Goal: Task Accomplishment & Management: Manage account settings

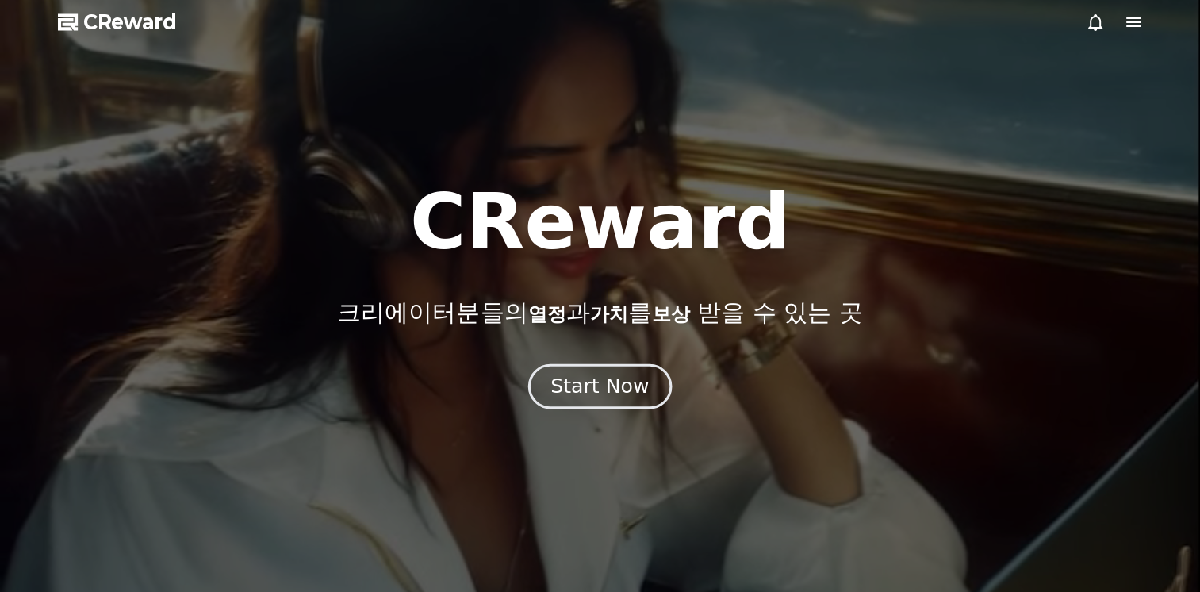
drag, startPoint x: 0, startPoint y: 0, endPoint x: 581, endPoint y: 401, distance: 705.6
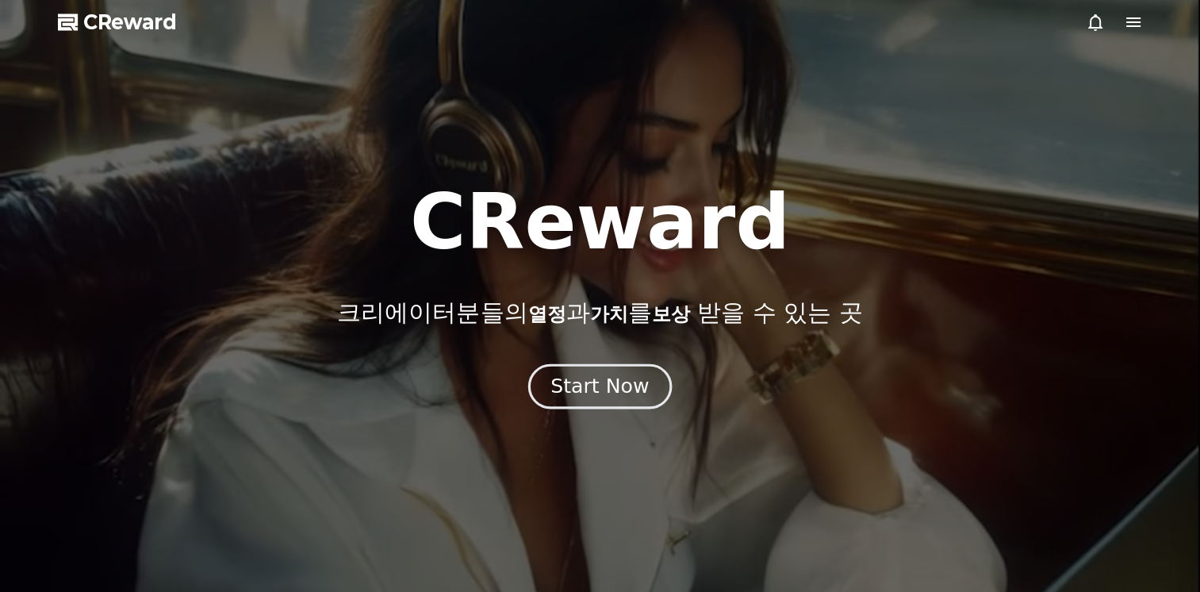
click at [581, 401] on button "Start Now" at bounding box center [600, 386] width 144 height 45
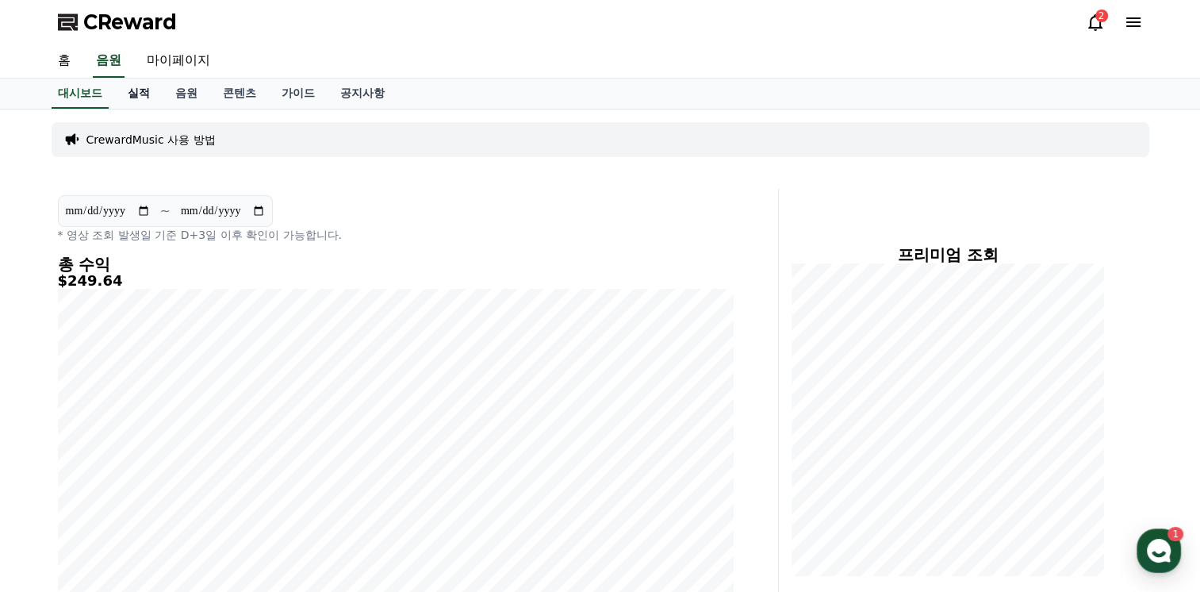
click at [149, 98] on link "실적" at bounding box center [139, 94] width 48 height 30
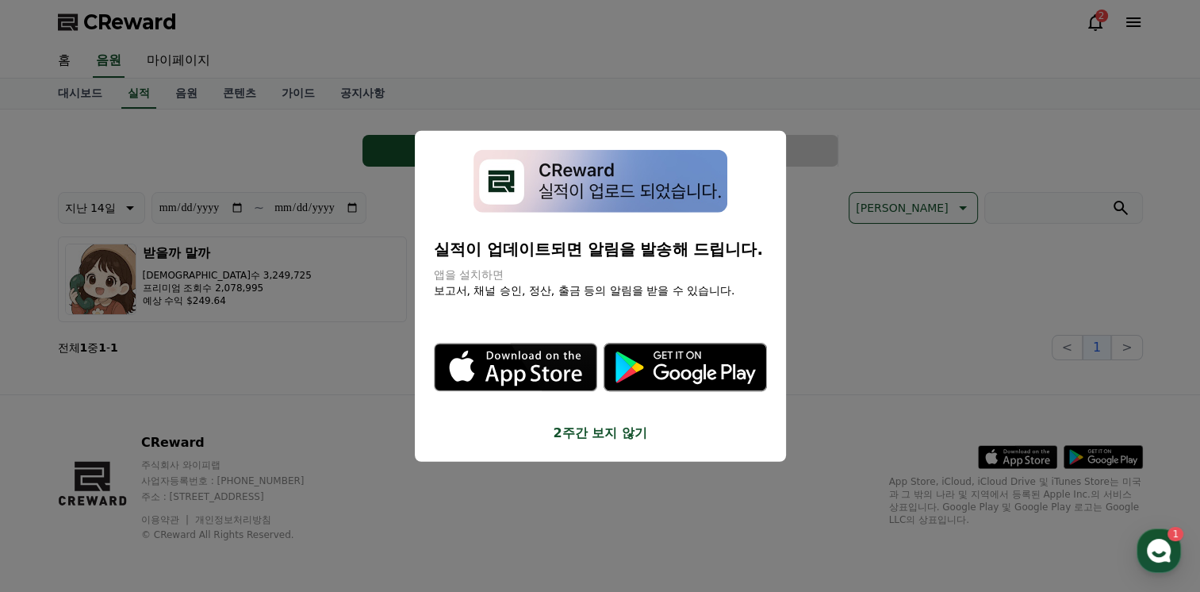
click at [559, 179] on img "modal" at bounding box center [601, 181] width 254 height 63
click at [606, 255] on p "실적이 업데이트되면 알림을 발송해 드립니다." at bounding box center [600, 248] width 333 height 22
click at [632, 432] on button "2주간 보지 않기" at bounding box center [600, 432] width 333 height 19
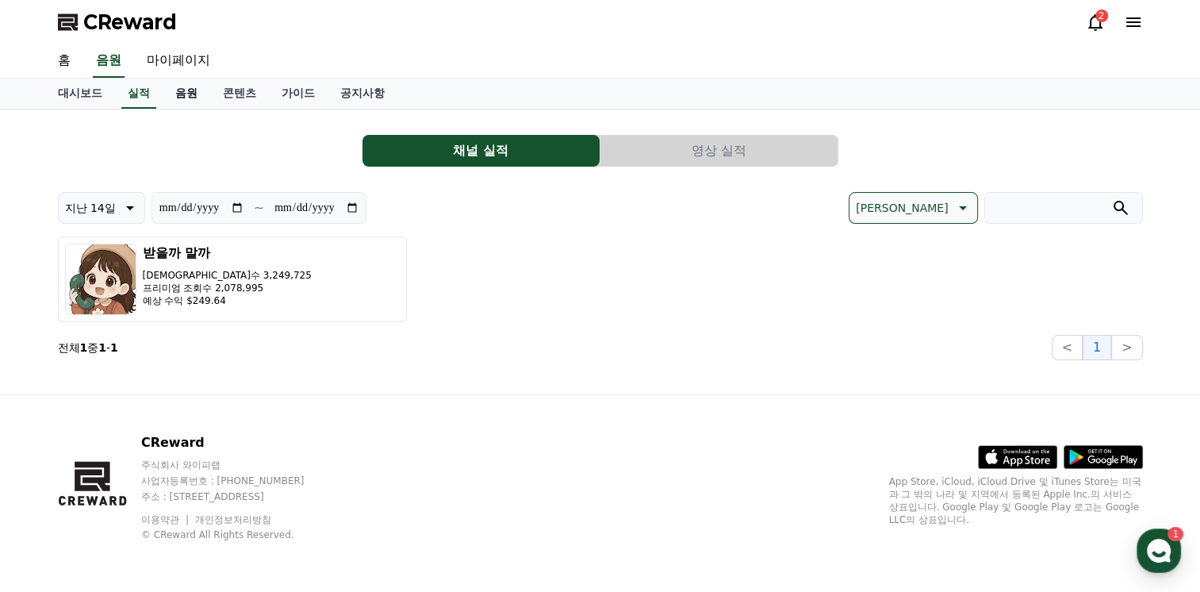
click at [192, 99] on link "음원" at bounding box center [187, 94] width 48 height 30
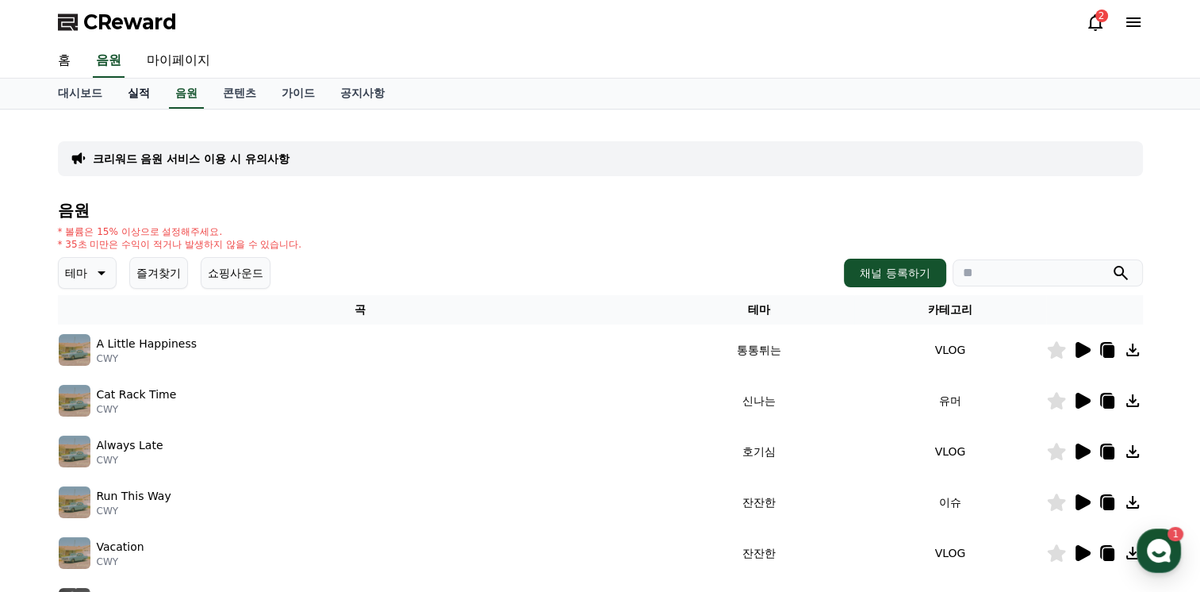
click at [142, 99] on link "실적" at bounding box center [139, 94] width 48 height 30
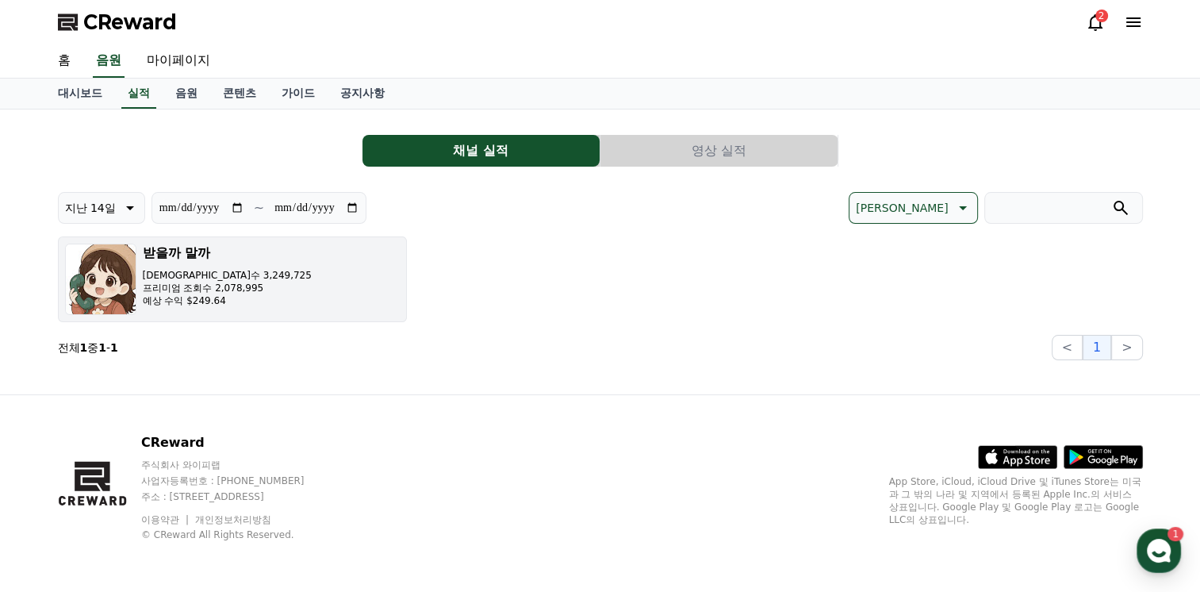
click at [290, 291] on button "받을까 말까 조회수 3,249,725 프리미엄 조회수 2,078,995 예상 수익 $249.64" at bounding box center [232, 279] width 349 height 86
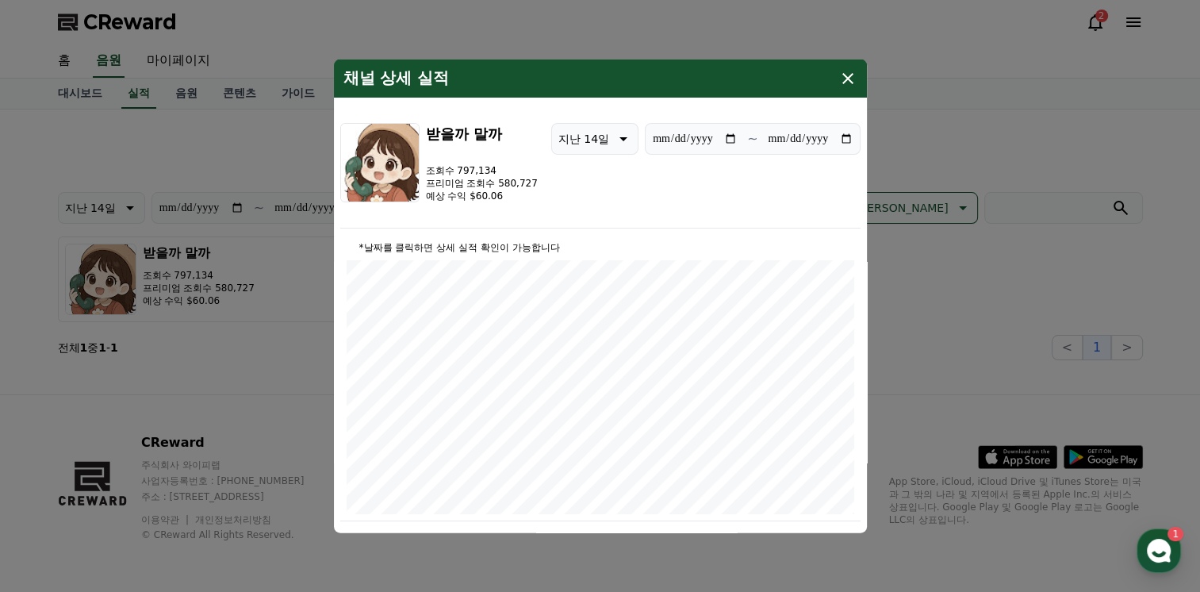
scroll to position [317, 0]
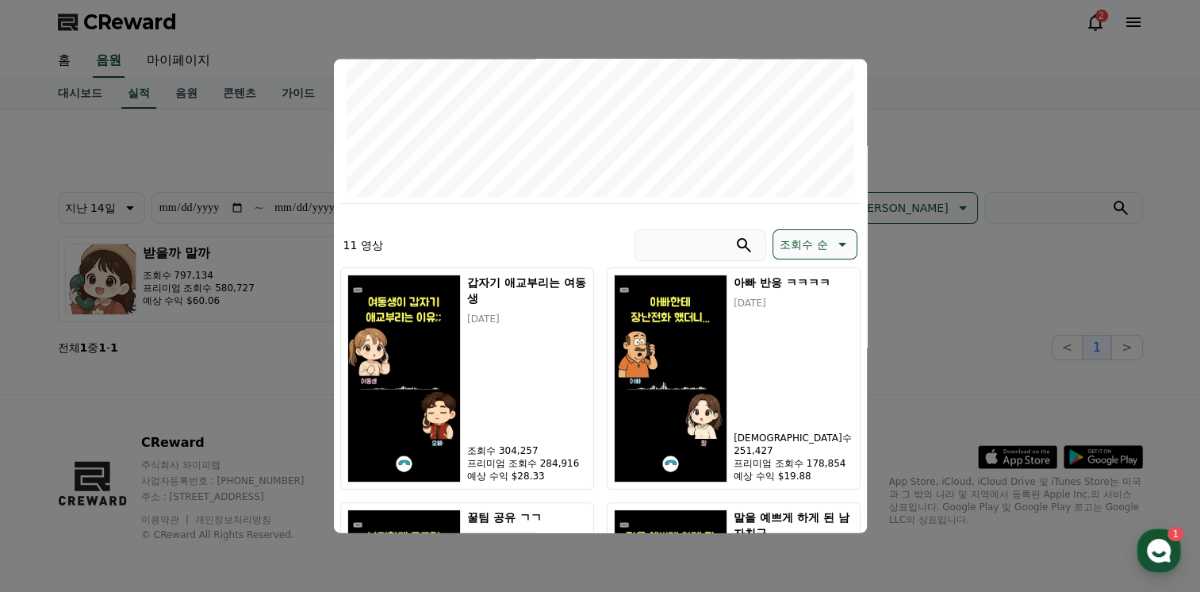
click at [950, 255] on button "close modal" at bounding box center [600, 296] width 1200 height 592
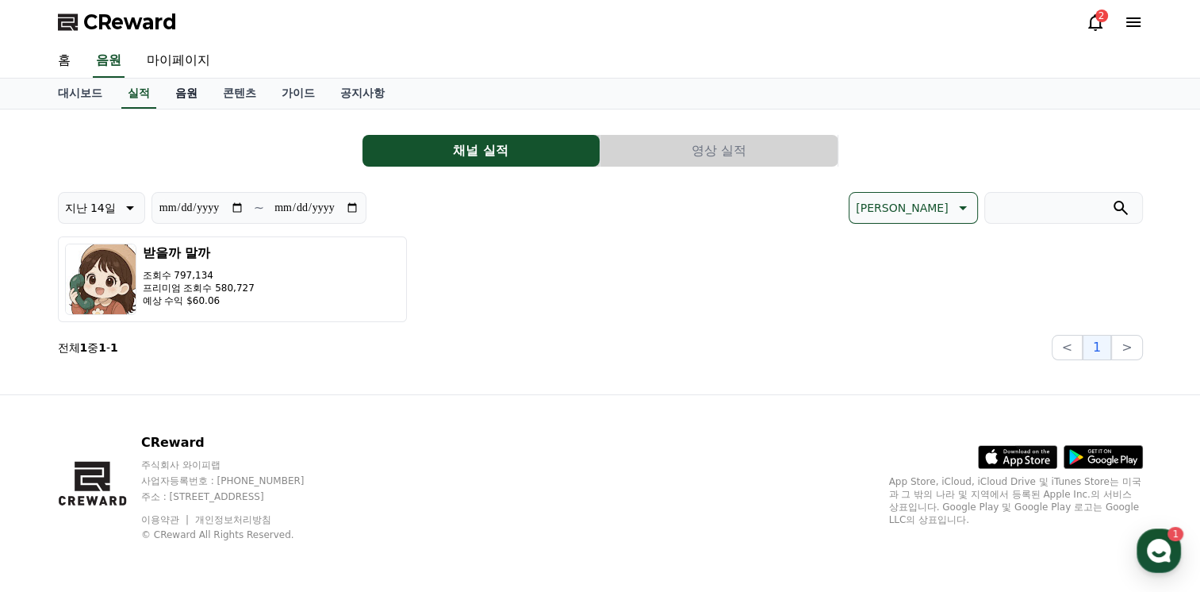
click at [192, 96] on link "음원" at bounding box center [187, 94] width 48 height 30
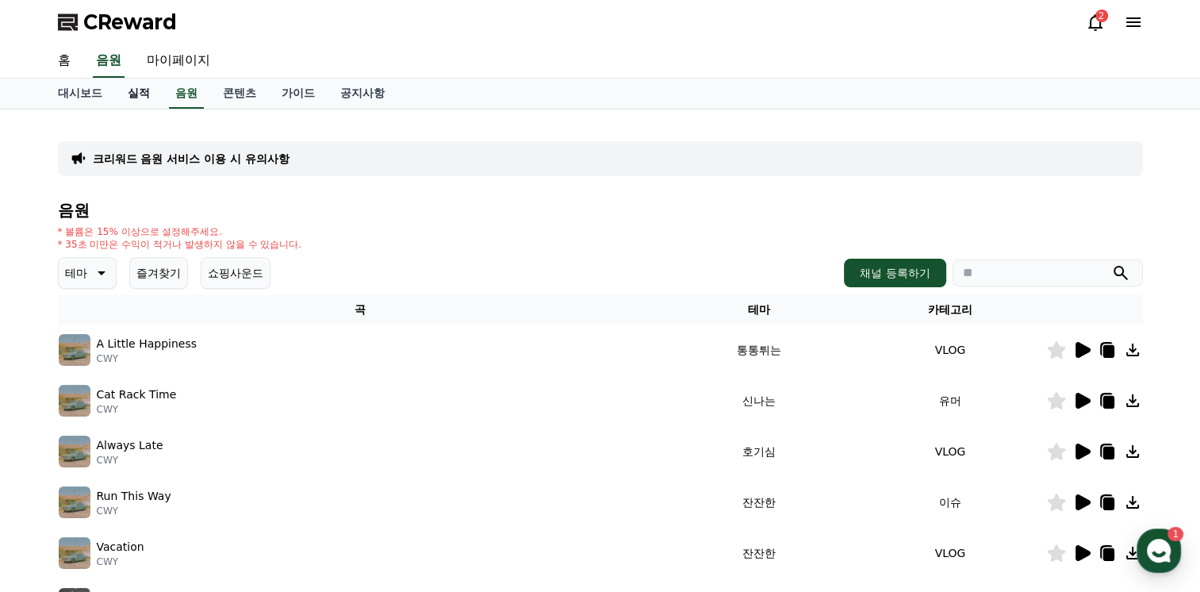
click at [135, 100] on link "실적" at bounding box center [139, 94] width 48 height 30
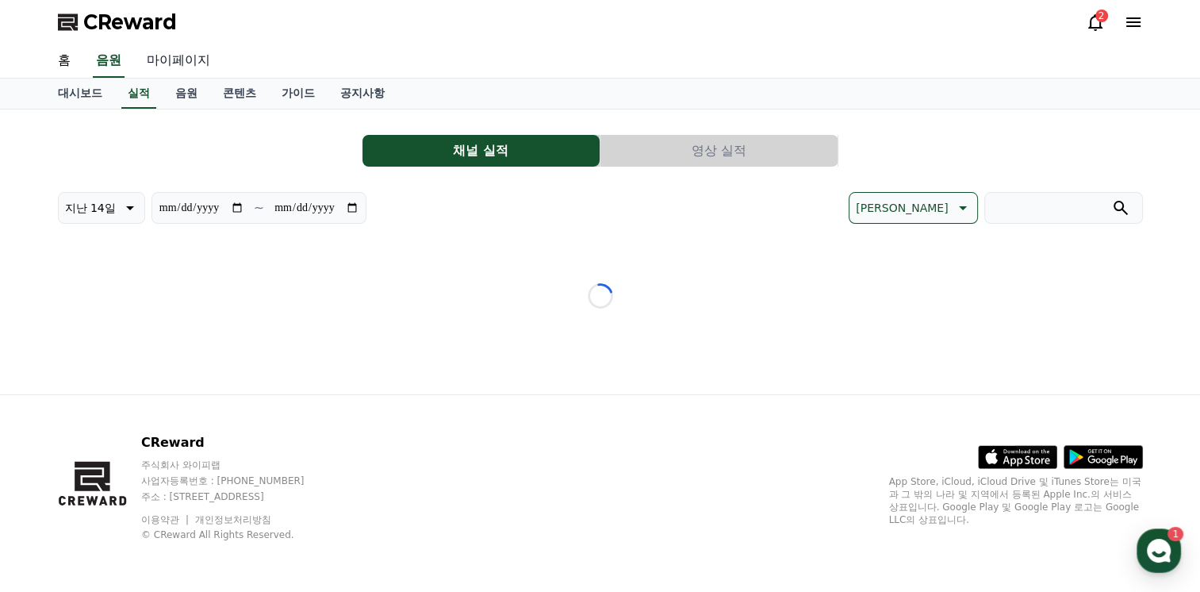
click at [170, 65] on link "마이페이지" at bounding box center [178, 60] width 89 height 33
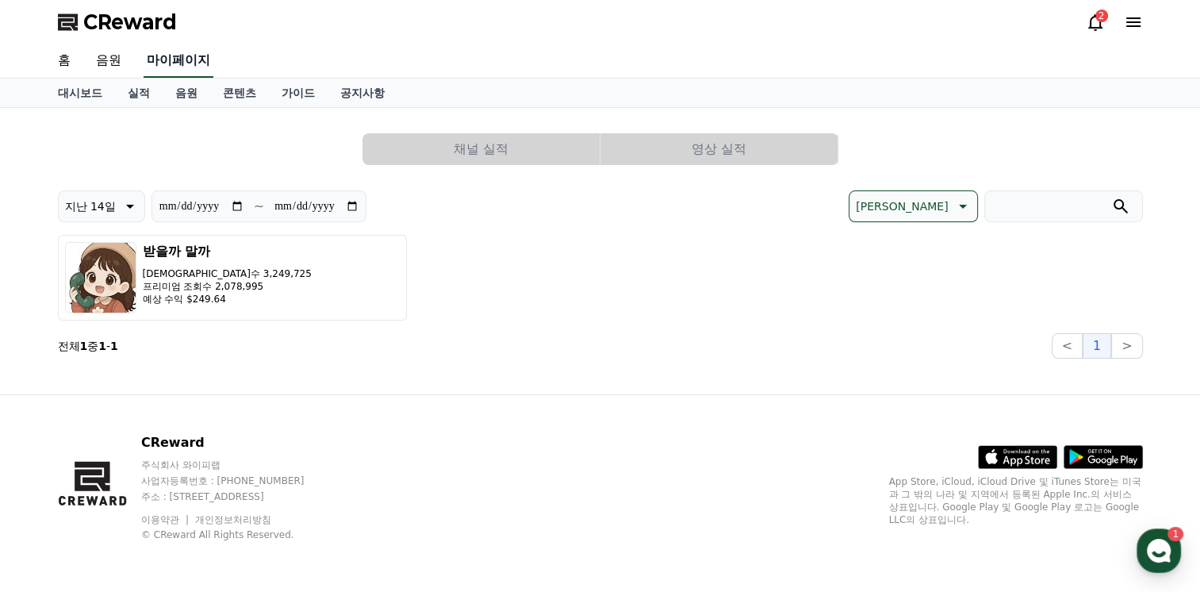
select select "**********"
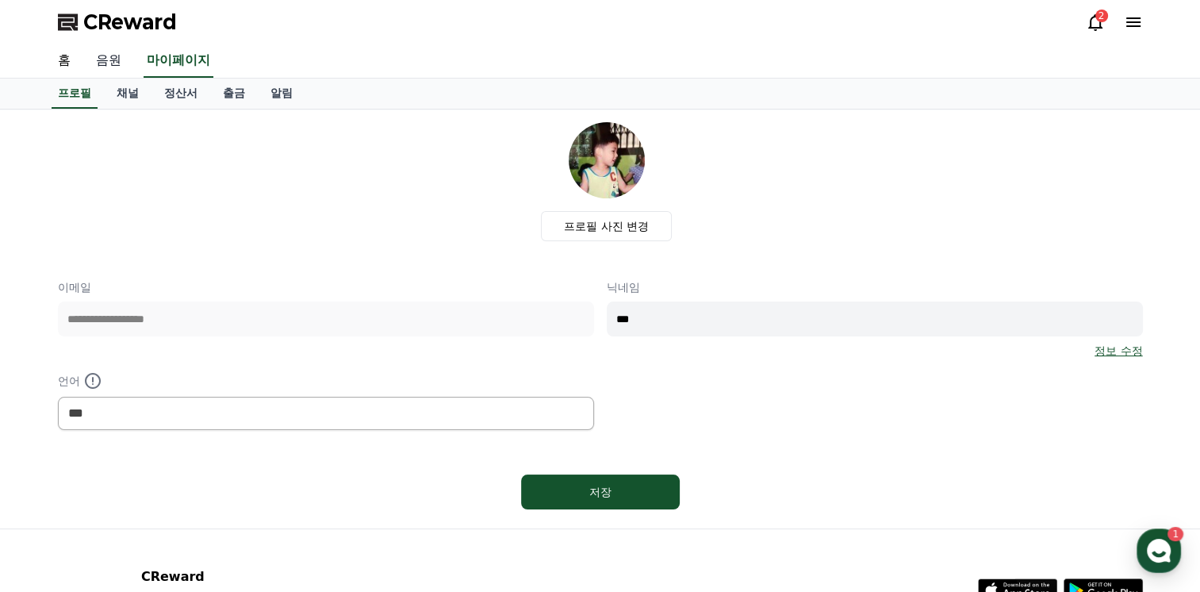
click at [115, 55] on link "음원" at bounding box center [108, 60] width 51 height 33
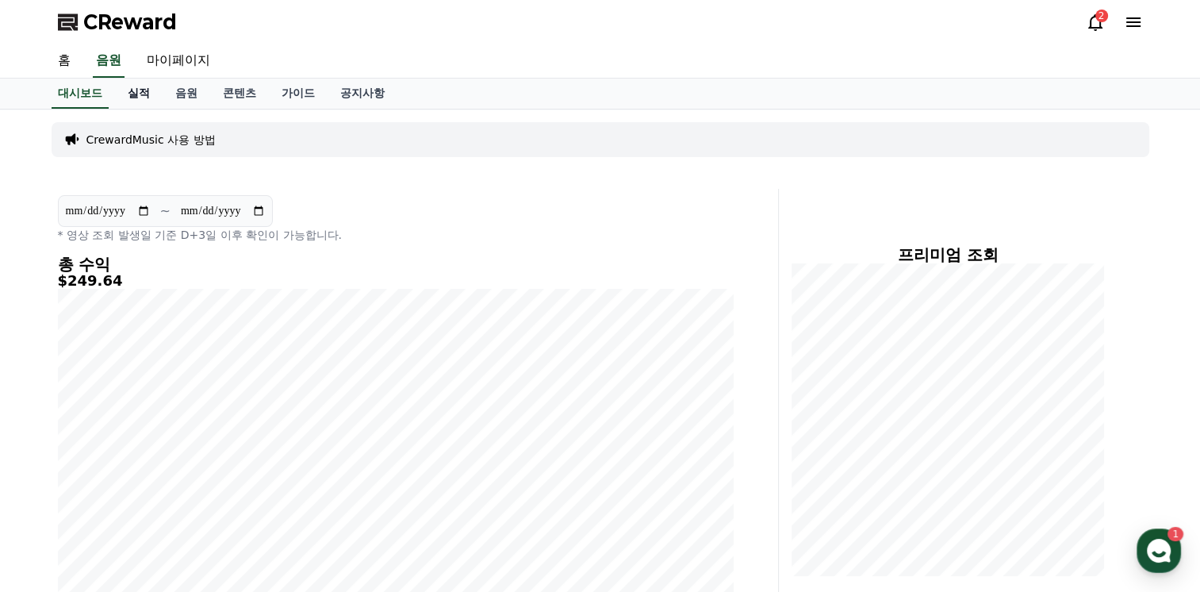
click at [131, 86] on link "실적" at bounding box center [139, 94] width 48 height 30
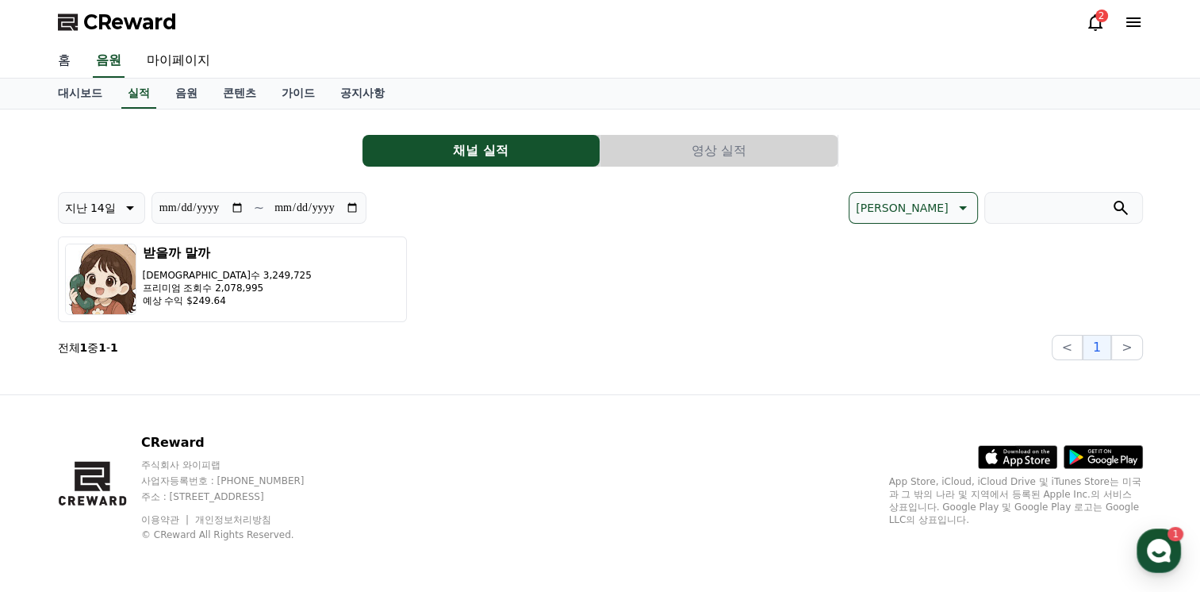
click at [81, 68] on link "홈" at bounding box center [64, 60] width 38 height 33
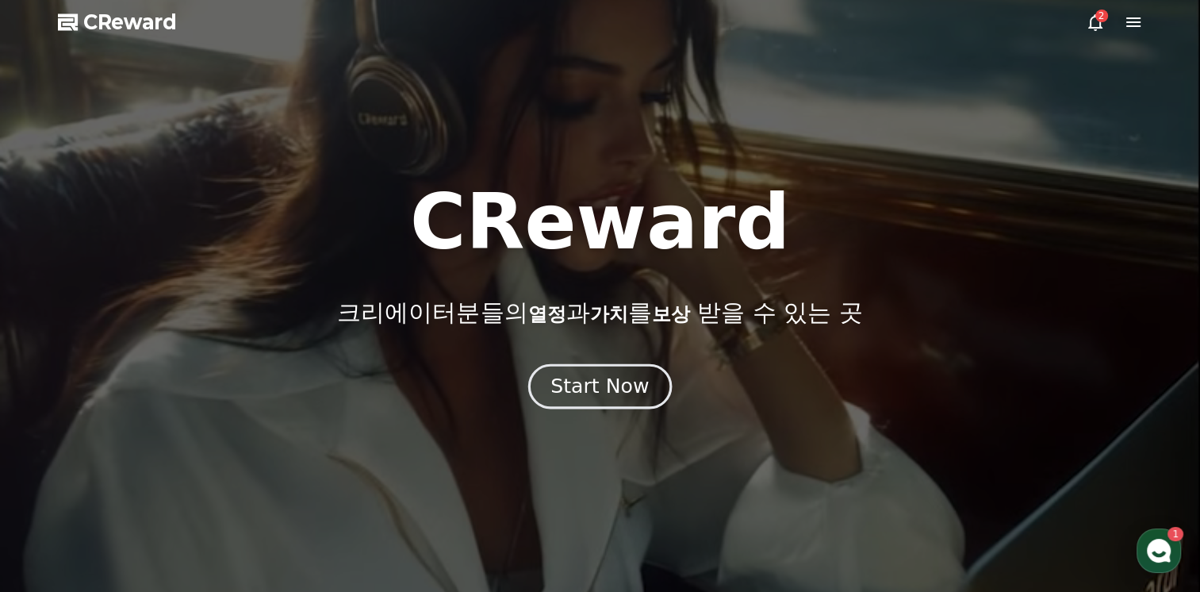
click at [637, 386] on div "Start Now" at bounding box center [600, 386] width 98 height 27
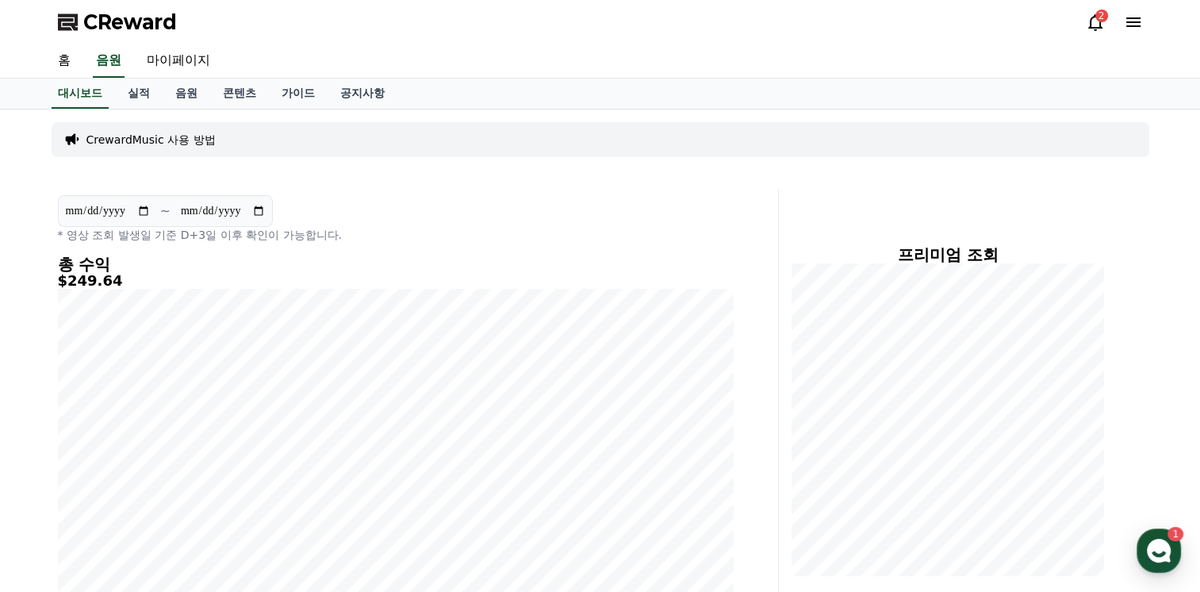
click at [1130, 27] on icon at bounding box center [1133, 22] width 19 height 19
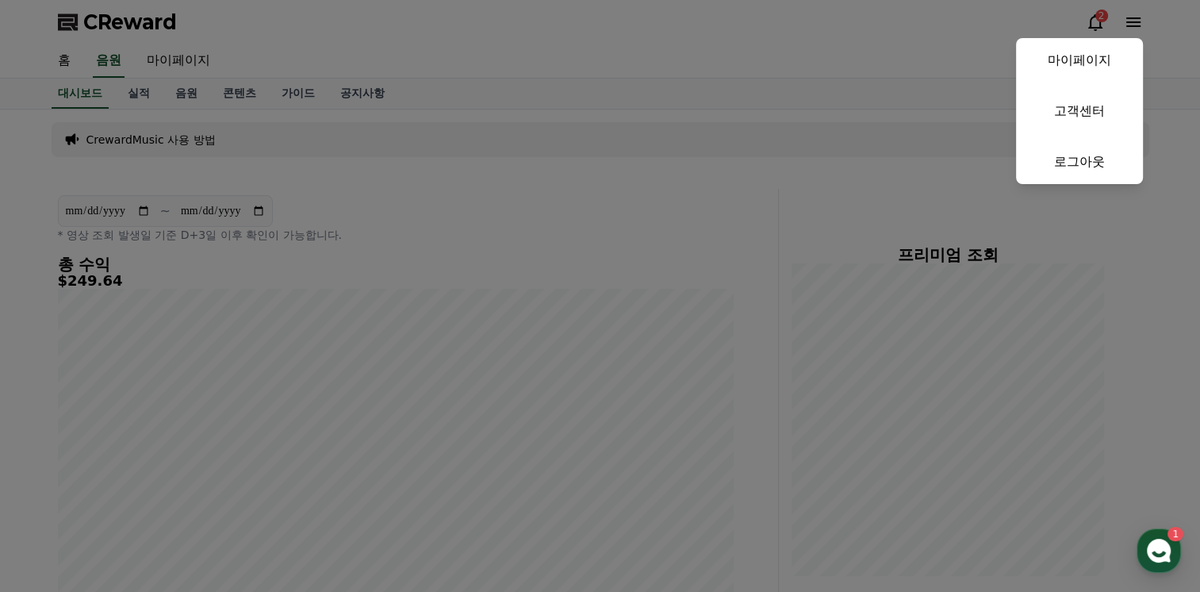
click at [768, 117] on button "close" at bounding box center [600, 296] width 1200 height 592
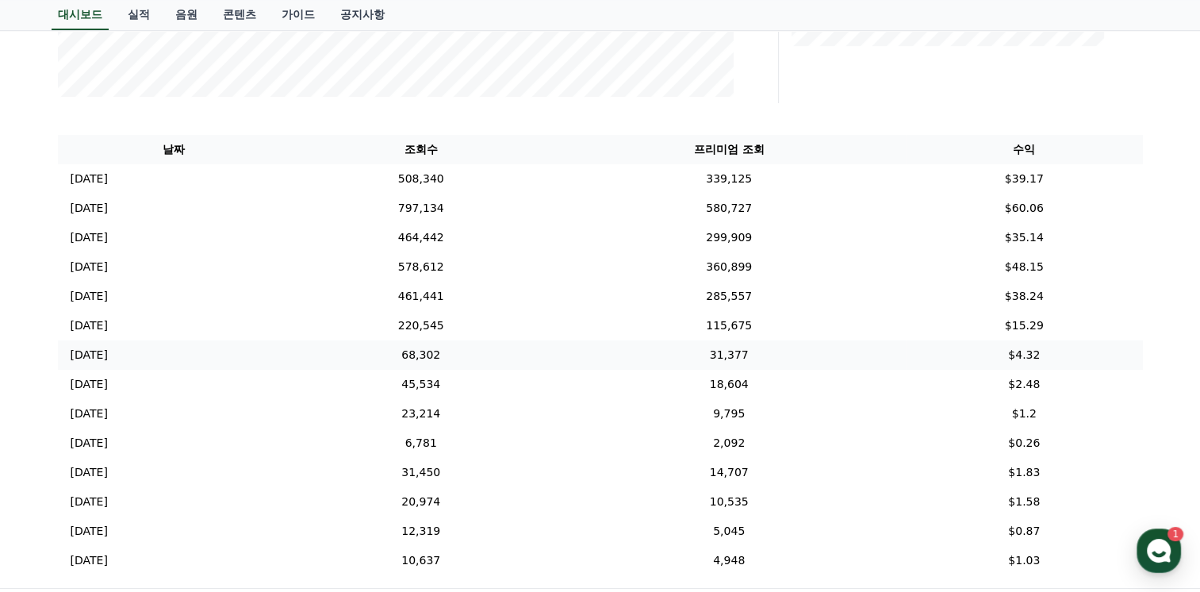
scroll to position [167, 0]
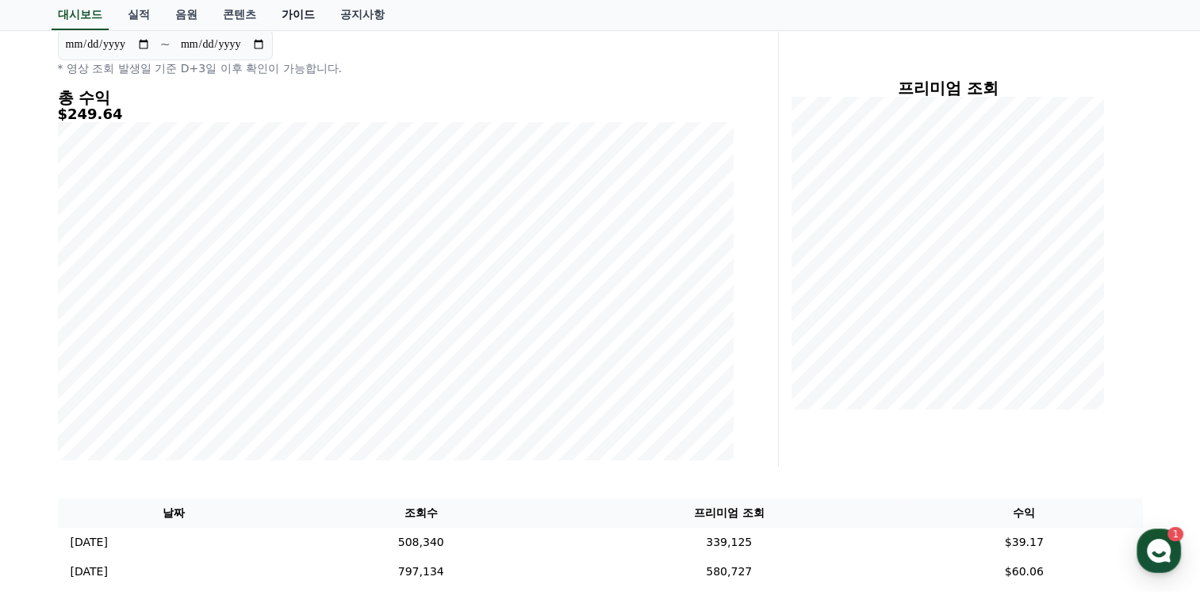
click at [310, 17] on link "가이드" at bounding box center [298, 15] width 59 height 30
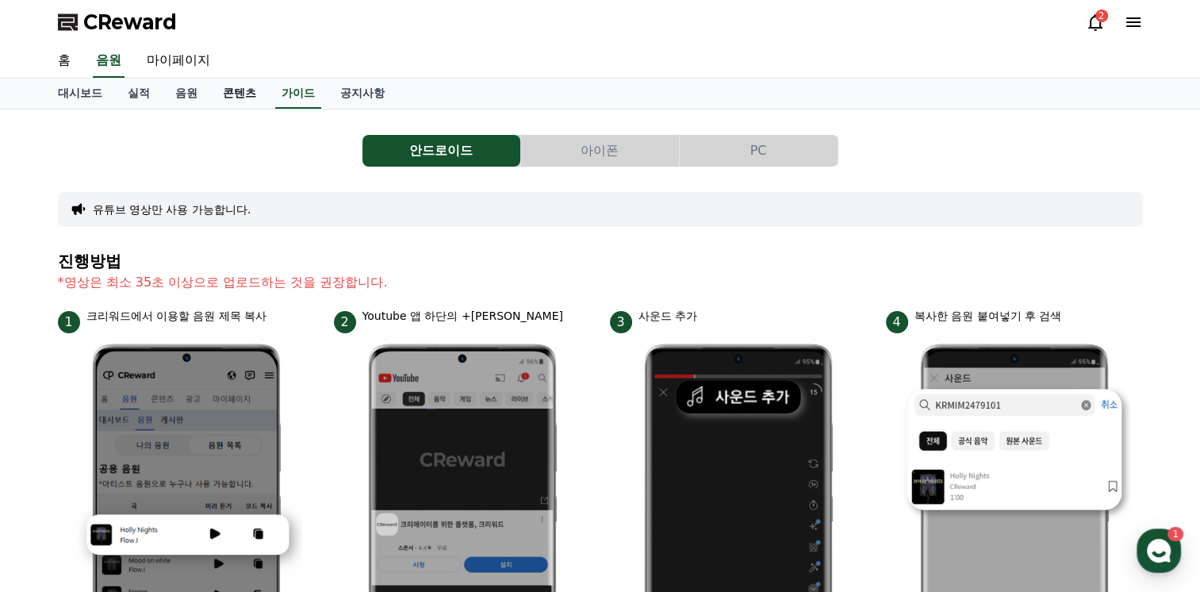
click at [241, 79] on link "콘텐츠" at bounding box center [239, 94] width 59 height 30
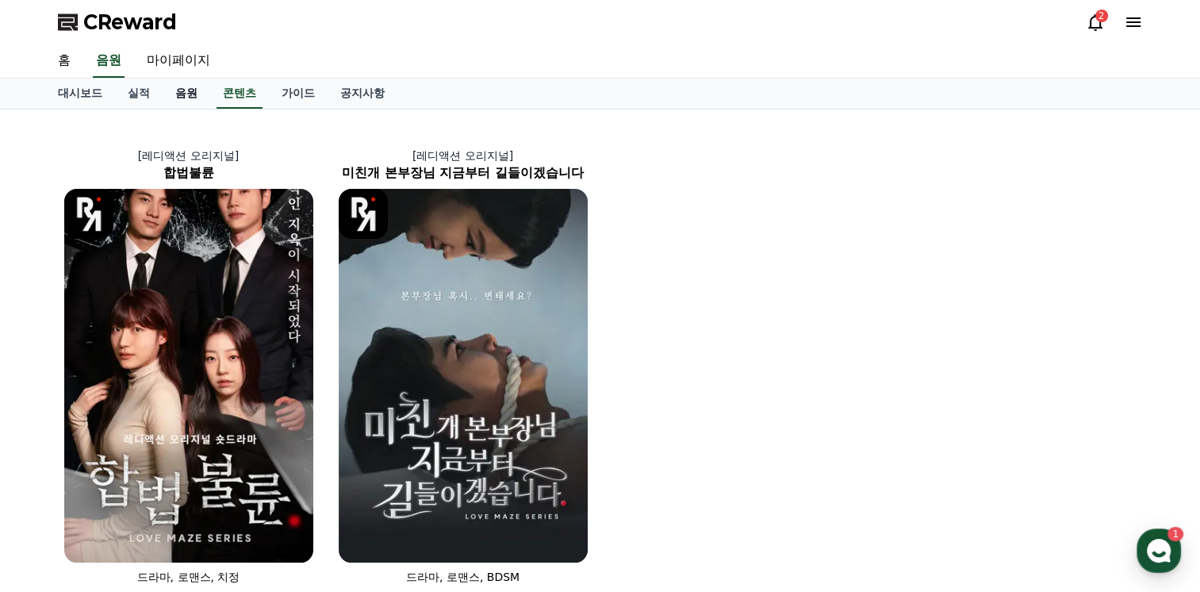
click at [186, 99] on link "음원" at bounding box center [187, 94] width 48 height 30
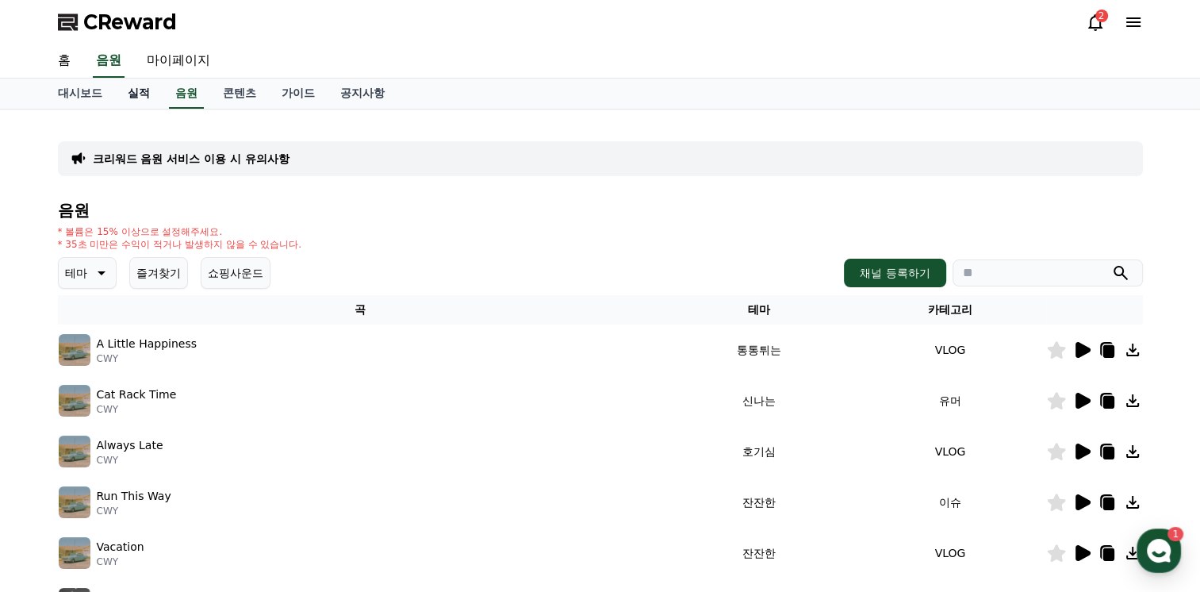
click at [139, 87] on link "실적" at bounding box center [139, 94] width 48 height 30
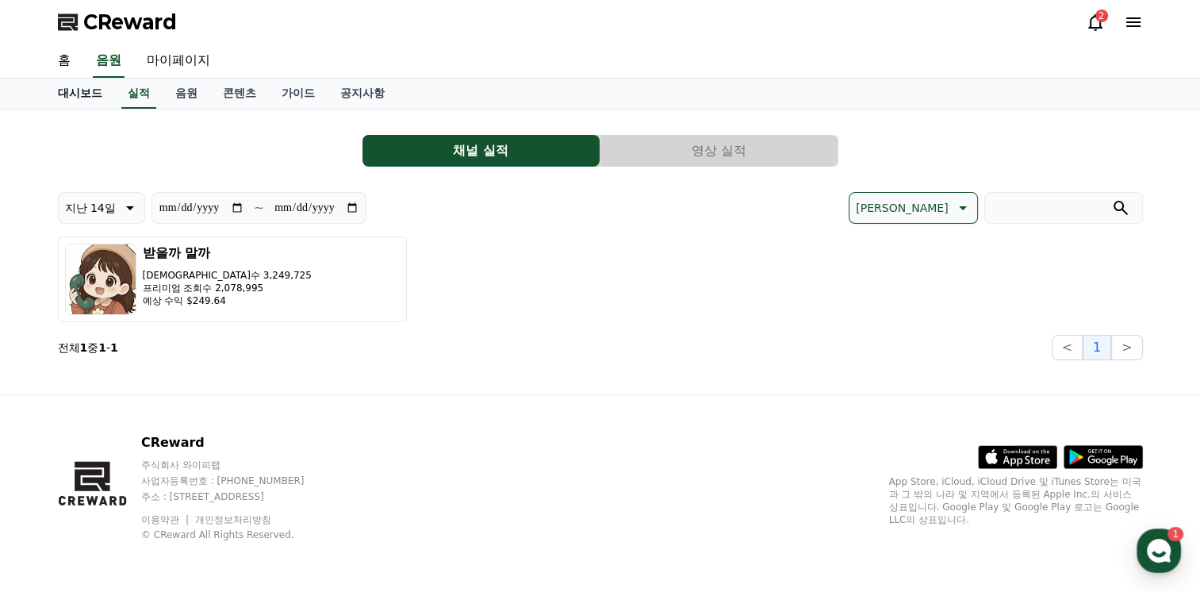
click at [87, 101] on link "대시보드" at bounding box center [80, 94] width 70 height 30
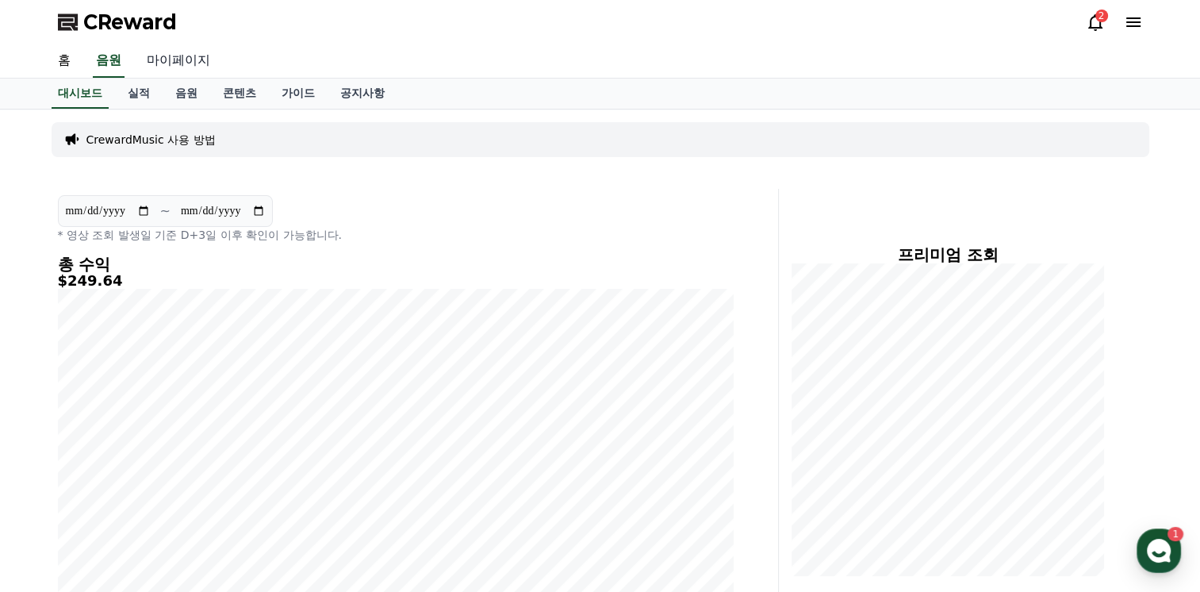
click at [162, 54] on link "마이페이지" at bounding box center [178, 60] width 89 height 33
select select "**********"
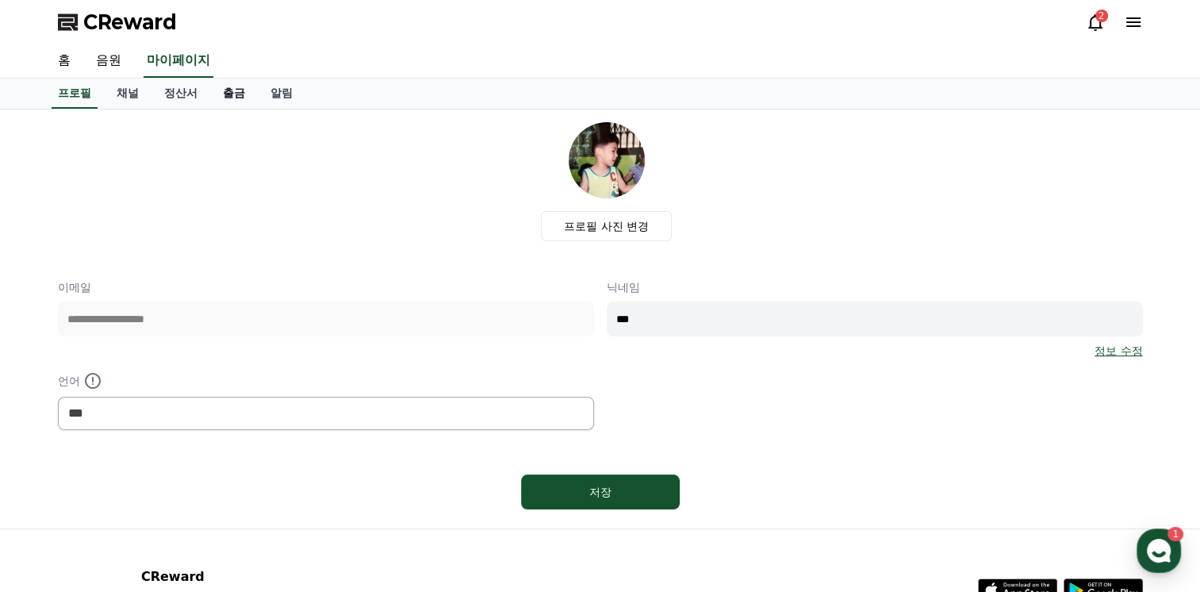
click at [229, 99] on link "출금" at bounding box center [234, 94] width 48 height 30
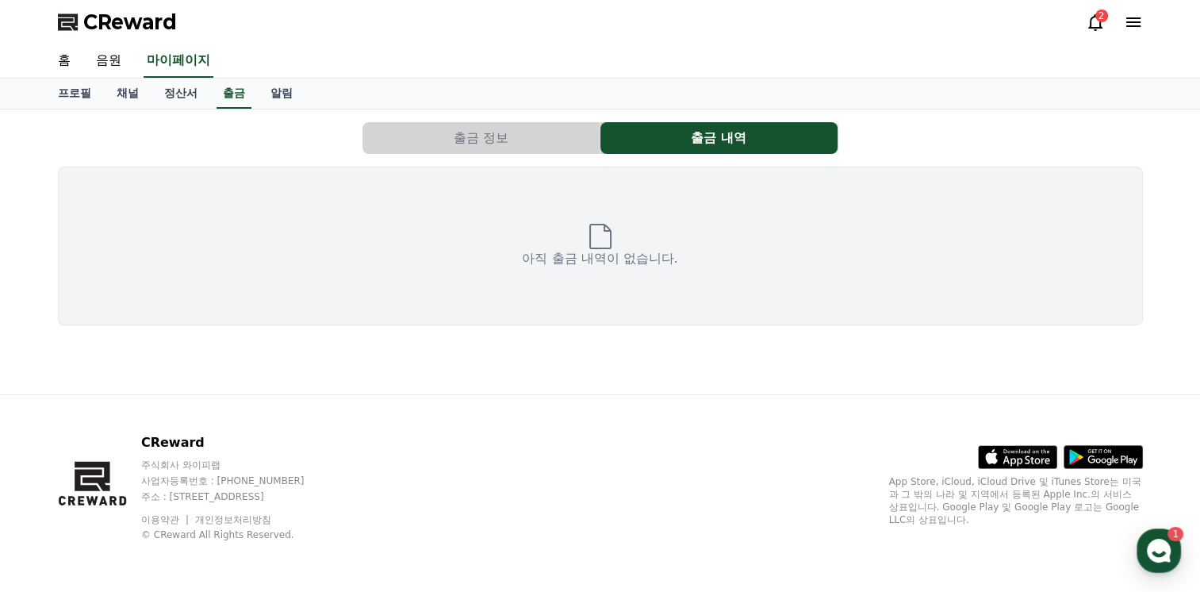
click at [516, 129] on button "출금 정보" at bounding box center [481, 138] width 237 height 32
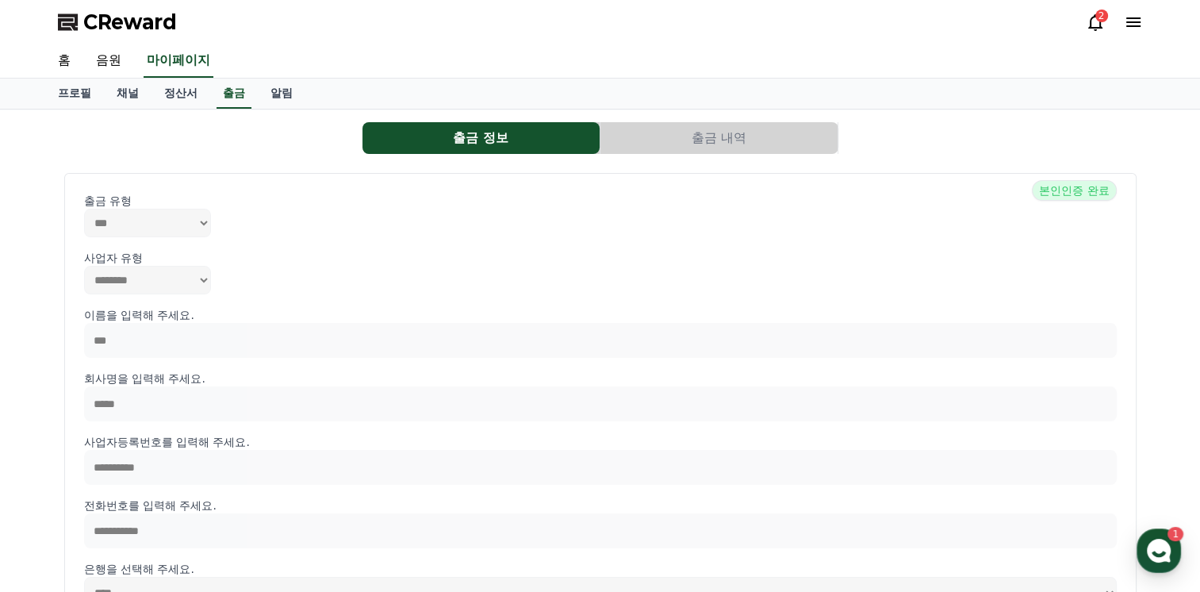
click at [659, 138] on button "출금 내역" at bounding box center [719, 138] width 237 height 32
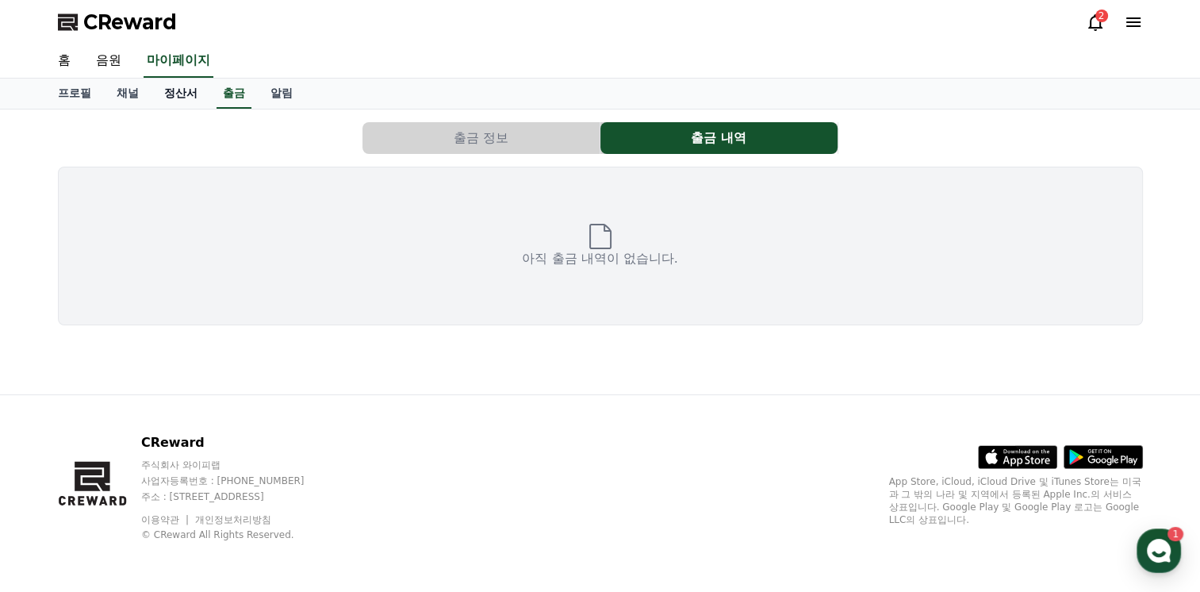
click at [175, 101] on link "정산서" at bounding box center [181, 94] width 59 height 30
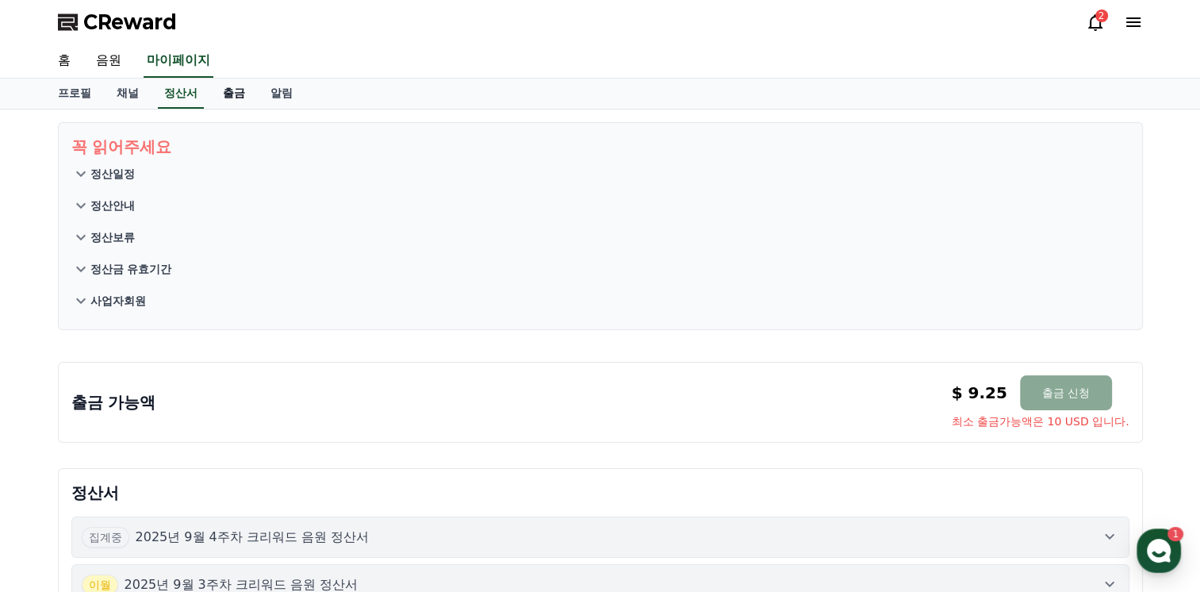
click at [239, 94] on link "출금" at bounding box center [234, 94] width 48 height 30
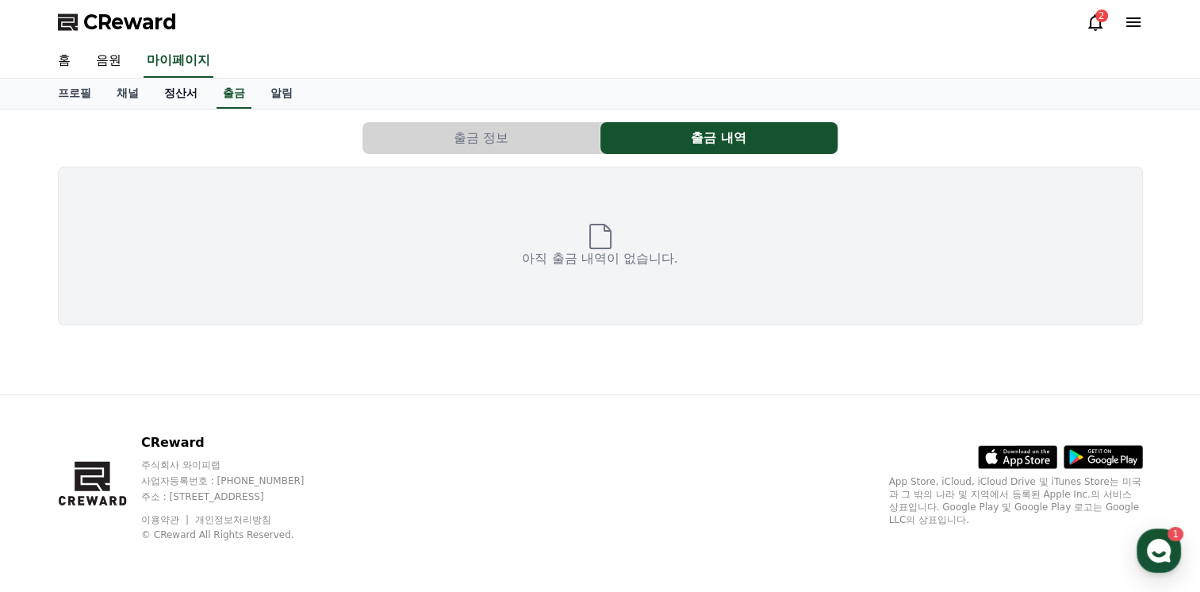
click at [187, 87] on link "정산서" at bounding box center [181, 94] width 59 height 30
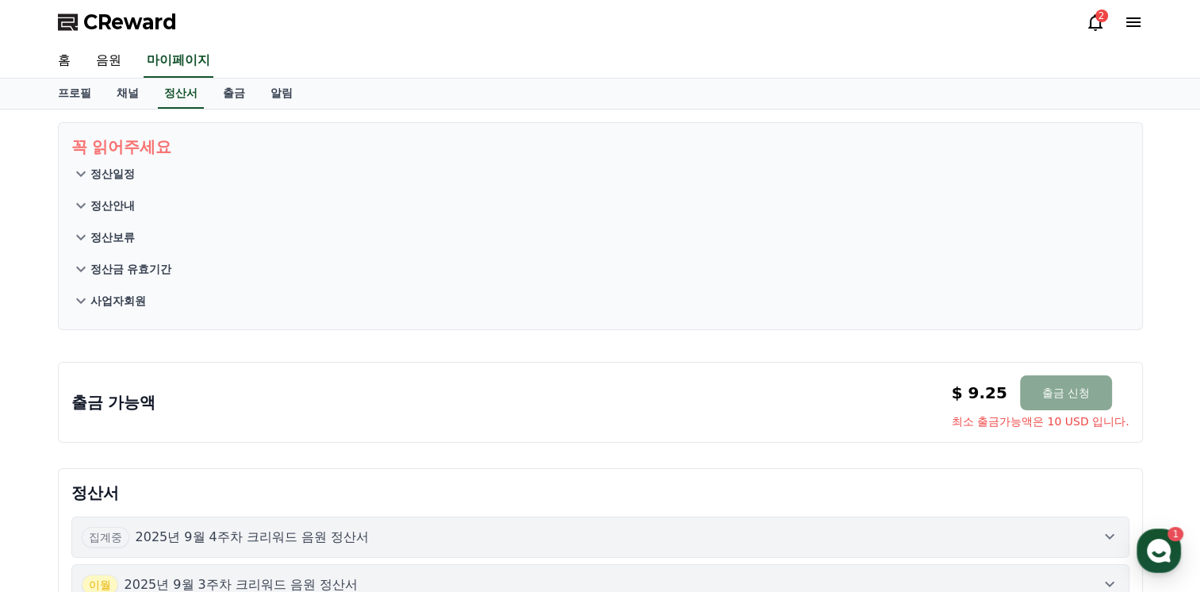
click at [130, 172] on p "정산일정" at bounding box center [112, 174] width 44 height 16
